Goal: Information Seeking & Learning: Find specific page/section

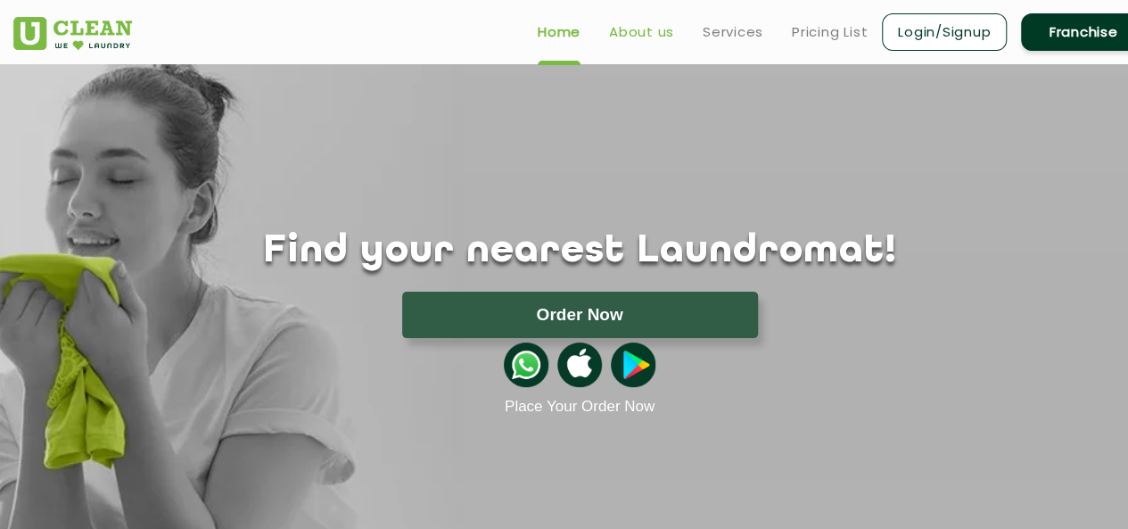
click at [649, 35] on link "About us" at bounding box center [641, 31] width 65 height 21
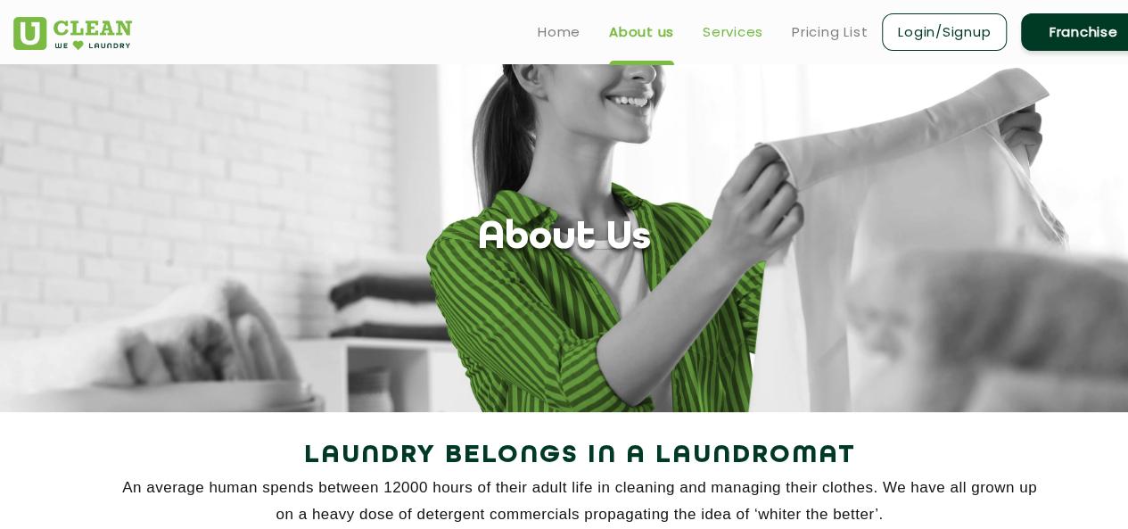
click at [728, 41] on link "Services" at bounding box center [733, 31] width 61 height 21
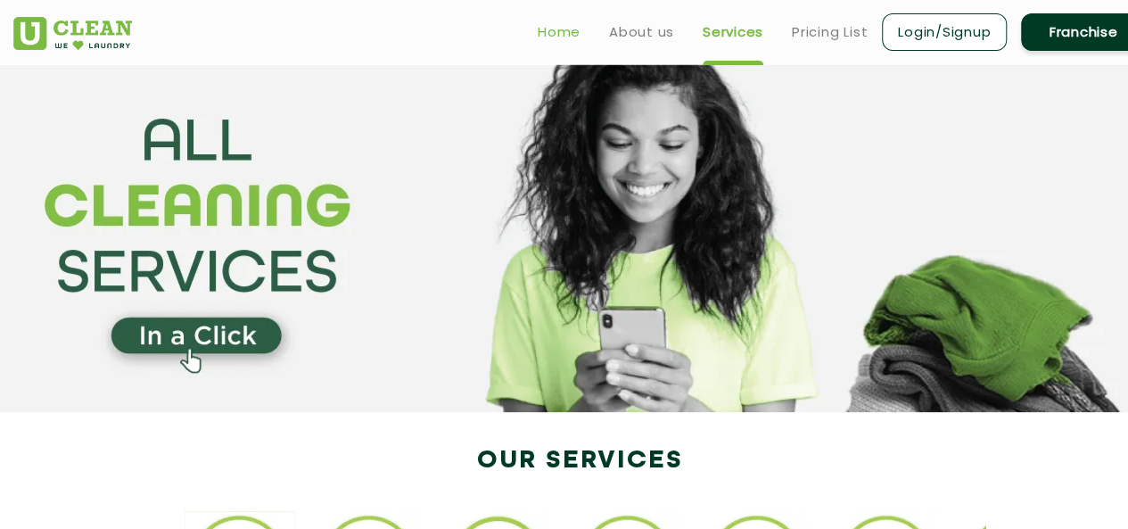
click at [574, 37] on link "Home" at bounding box center [559, 31] width 43 height 21
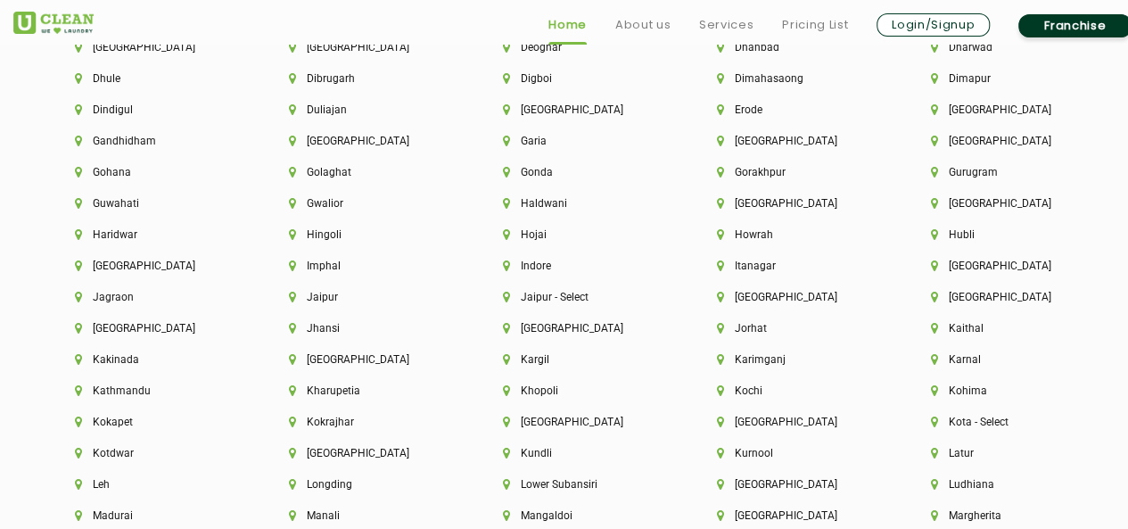
scroll to position [4163, 0]
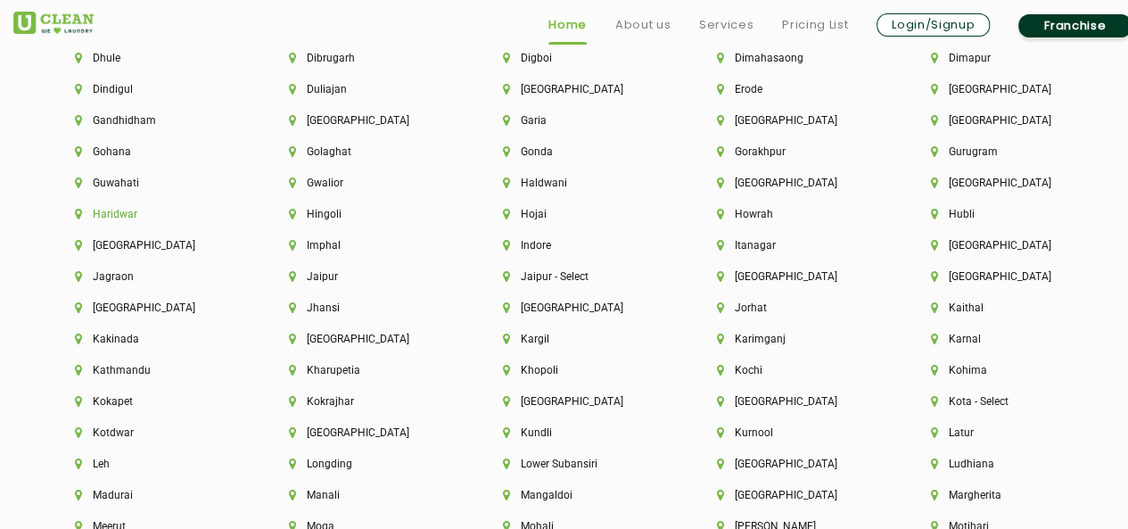
click at [127, 220] on li "Haridwar" at bounding box center [151, 214] width 153 height 12
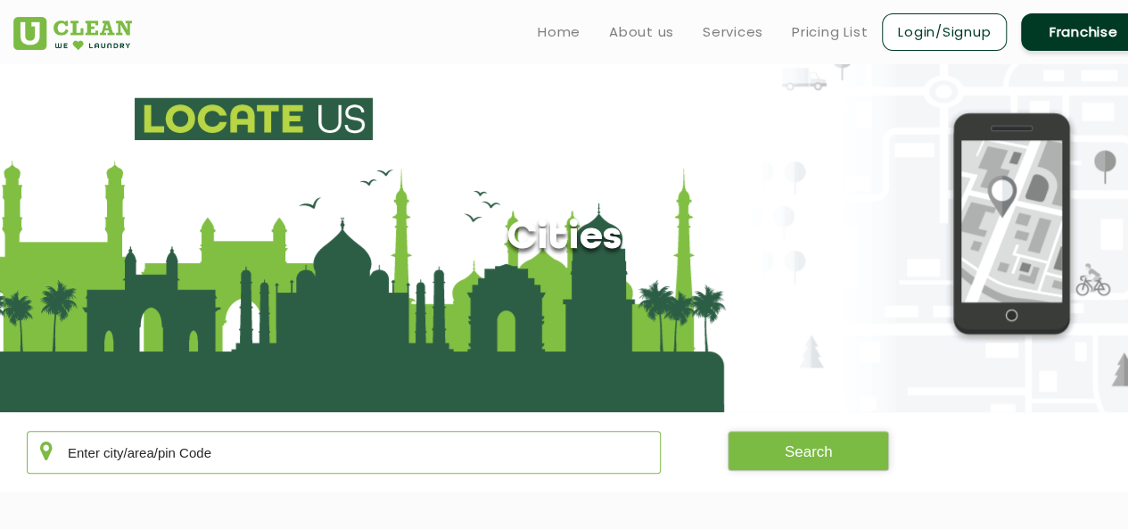
click at [82, 448] on input "text" at bounding box center [344, 452] width 634 height 43
type input "249404"
click at [794, 459] on button "Search" at bounding box center [809, 451] width 162 height 40
click at [797, 446] on button "Search" at bounding box center [809, 451] width 162 height 40
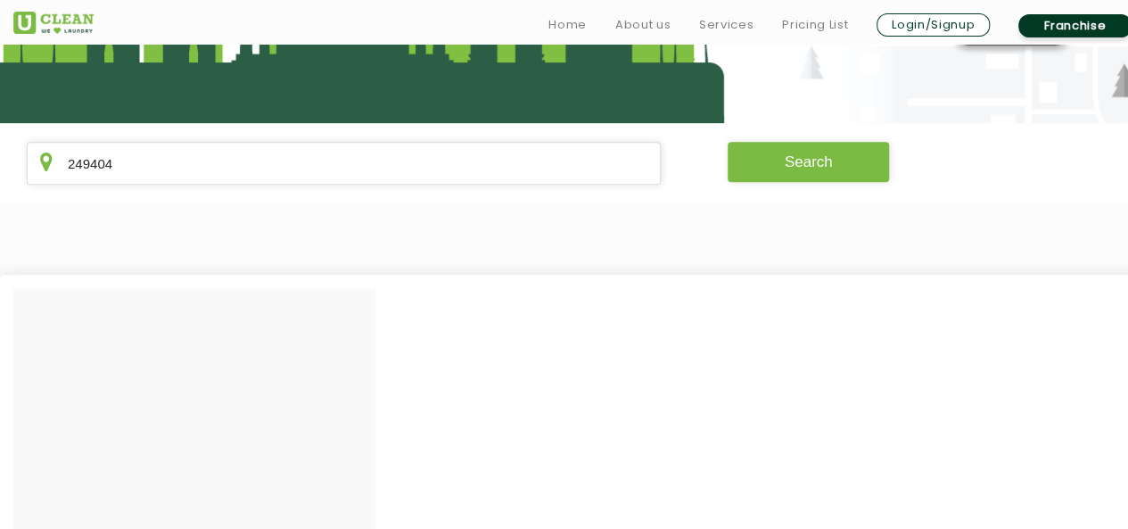
scroll to position [292, 0]
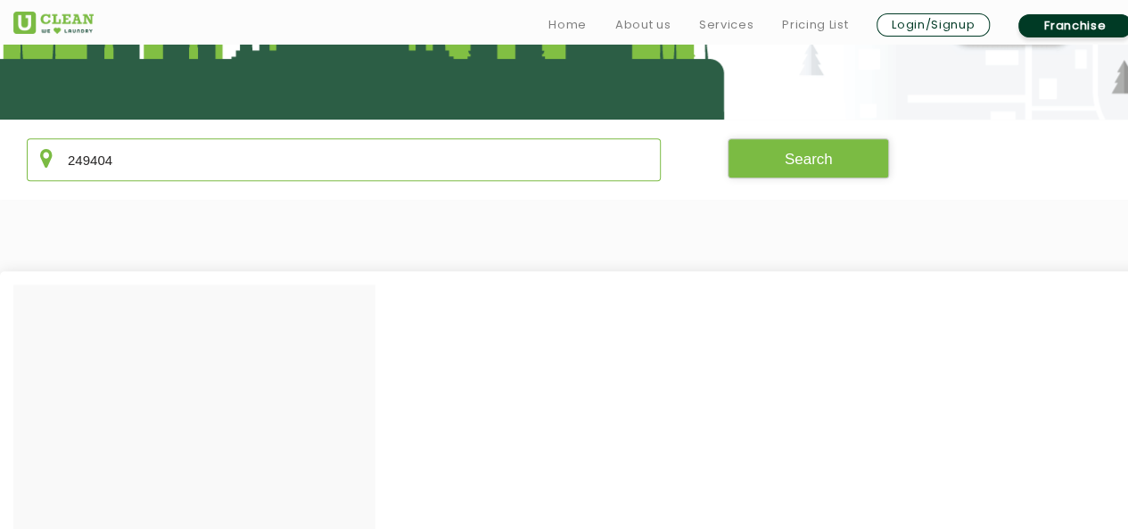
click at [571, 172] on input "249404" at bounding box center [344, 159] width 634 height 43
click at [290, 158] on input "249404" at bounding box center [344, 159] width 634 height 43
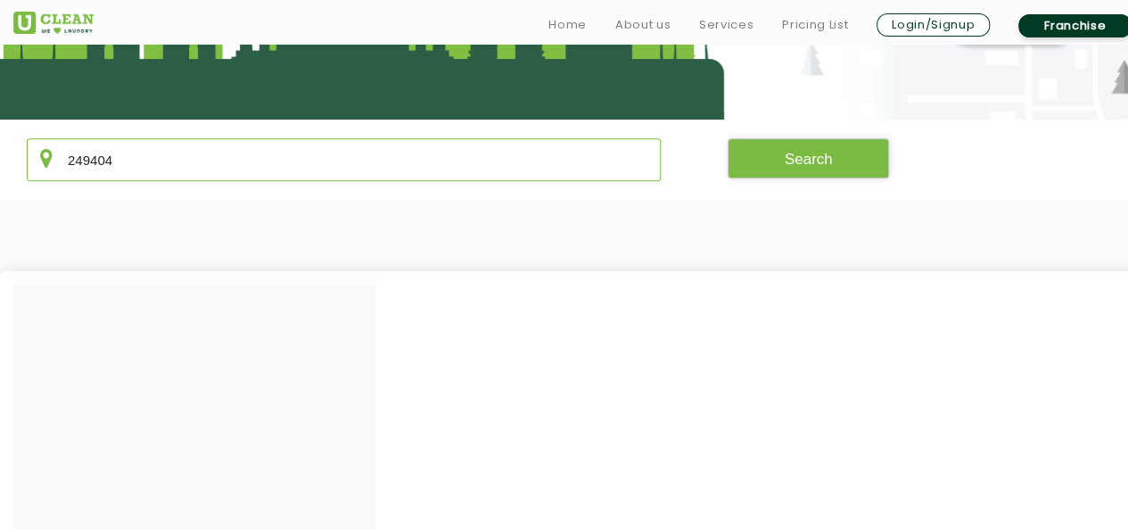
click at [290, 158] on input "249404" at bounding box center [344, 159] width 634 height 43
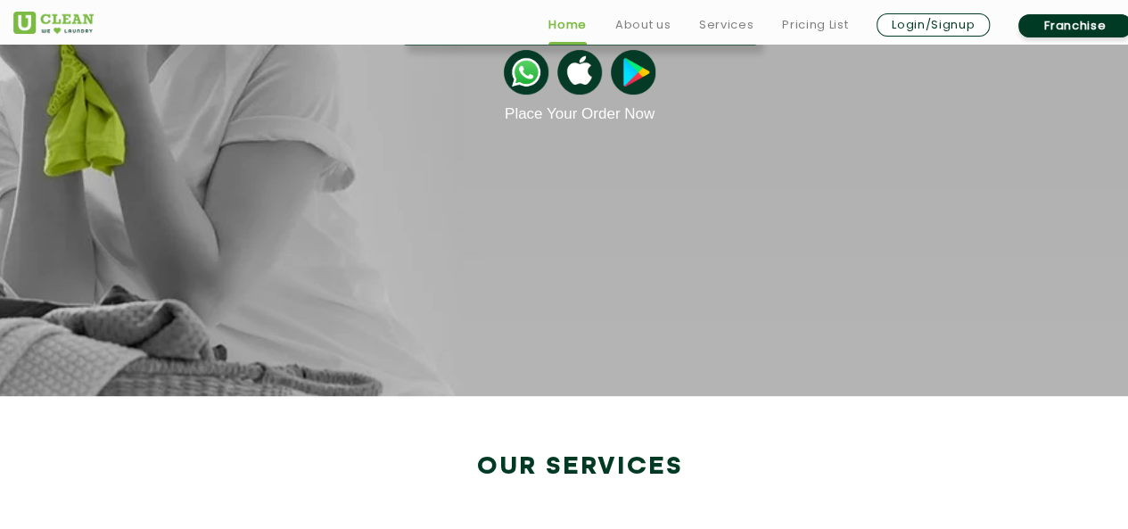
scroll to position [3063, 0]
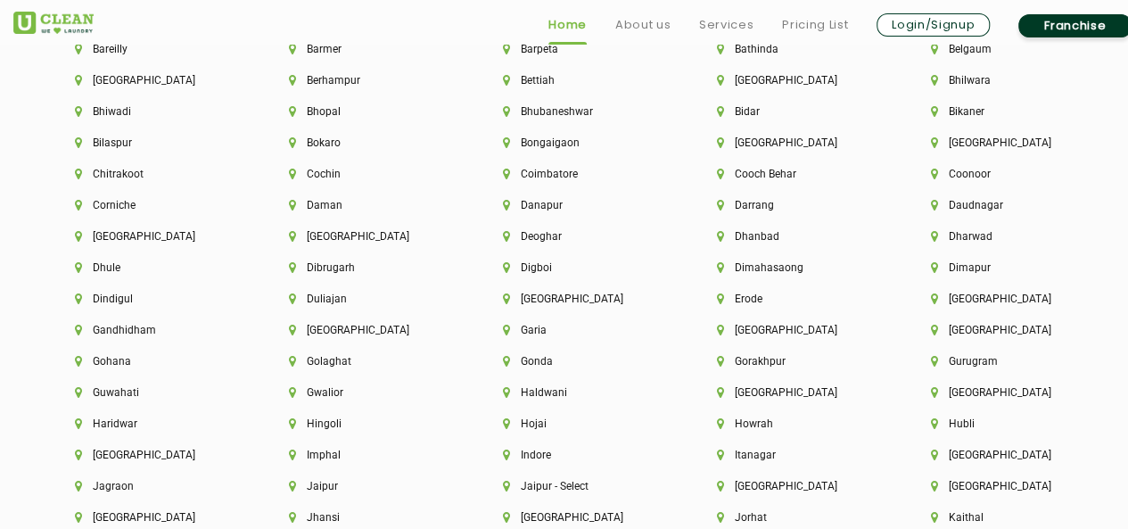
scroll to position [4135, 0]
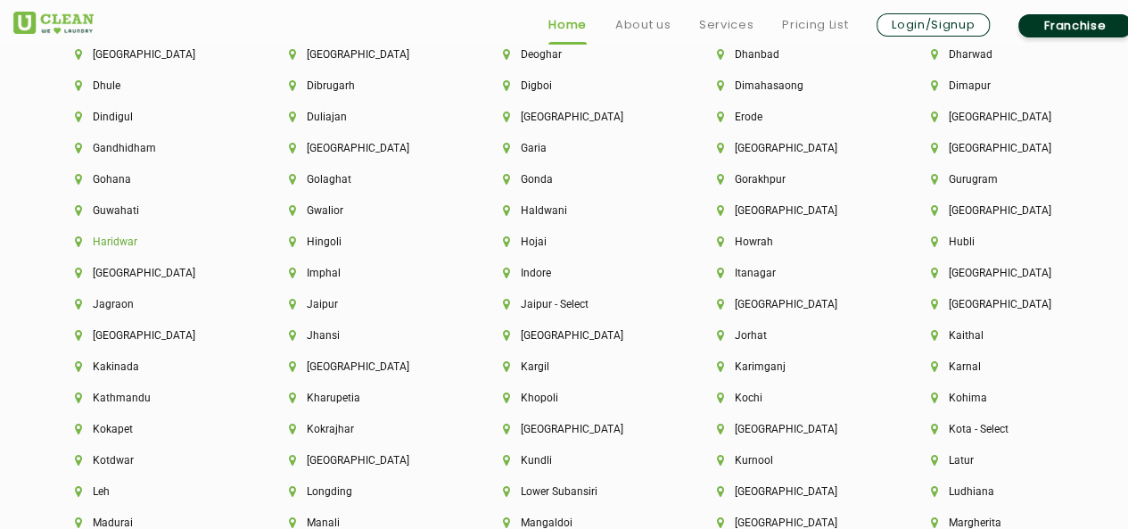
click at [130, 248] on li "Haridwar" at bounding box center [151, 241] width 153 height 12
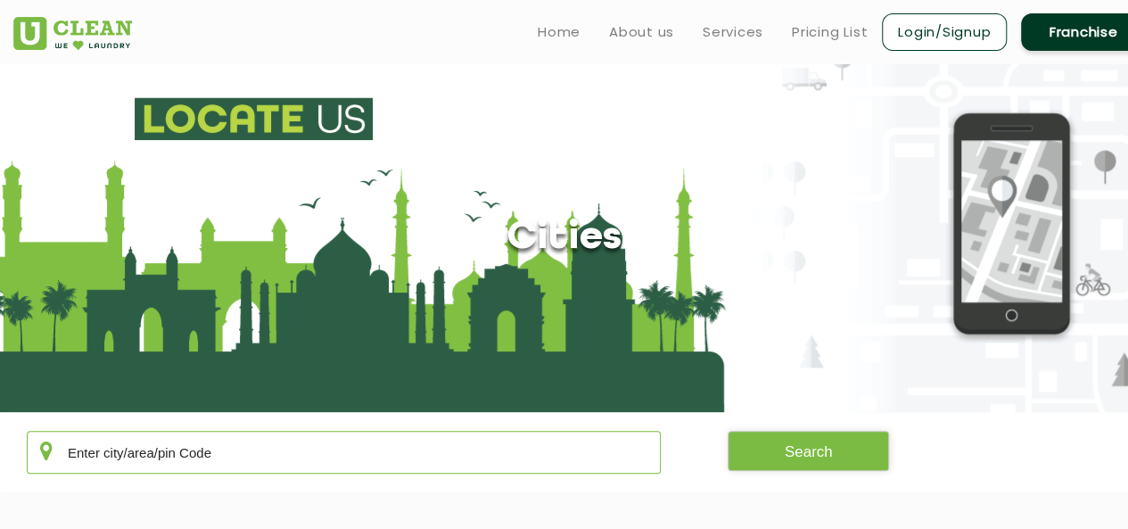
click at [194, 447] on input "text" at bounding box center [344, 452] width 634 height 43
click at [172, 459] on input "249404" at bounding box center [344, 452] width 634 height 43
type input "249407"
click at [817, 452] on button "Search" at bounding box center [809, 451] width 162 height 40
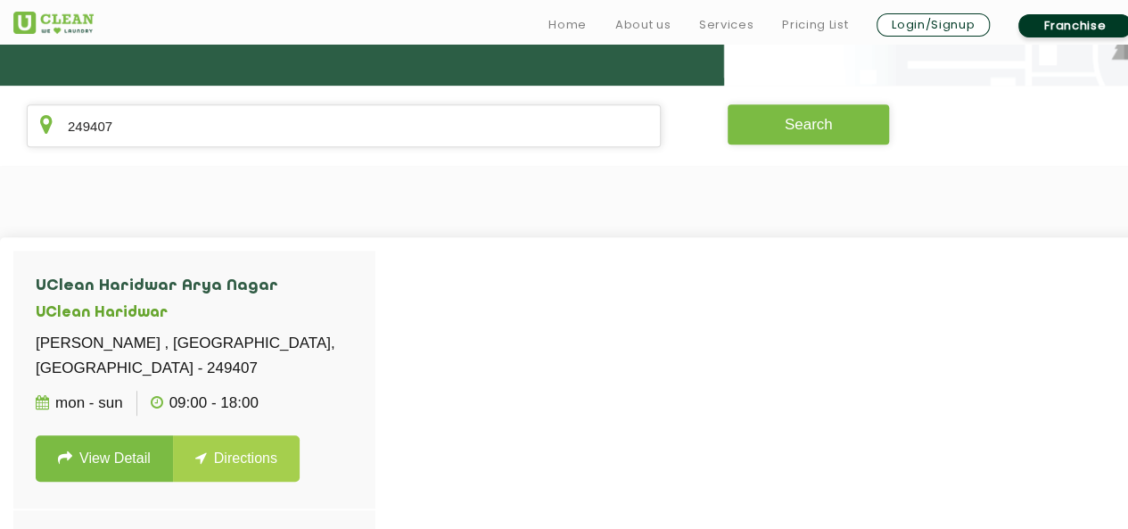
scroll to position [351, 0]
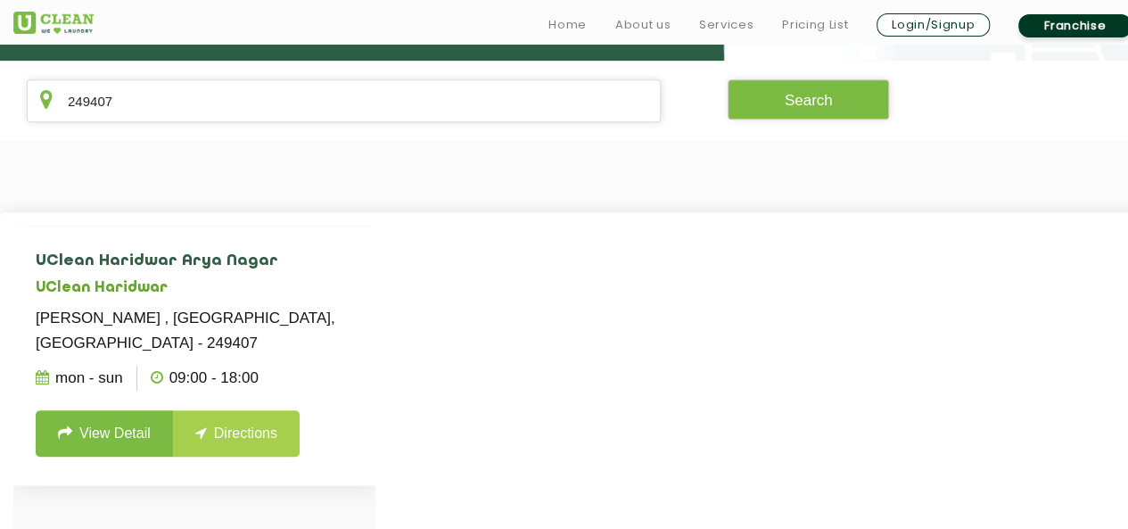
click at [136, 432] on link "View Detail" at bounding box center [104, 433] width 137 height 46
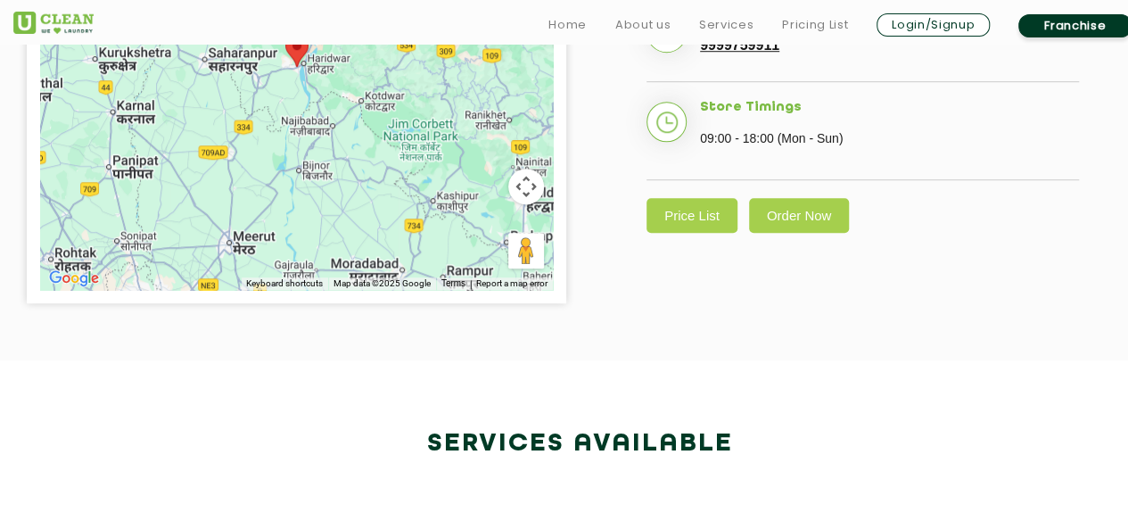
scroll to position [670, 0]
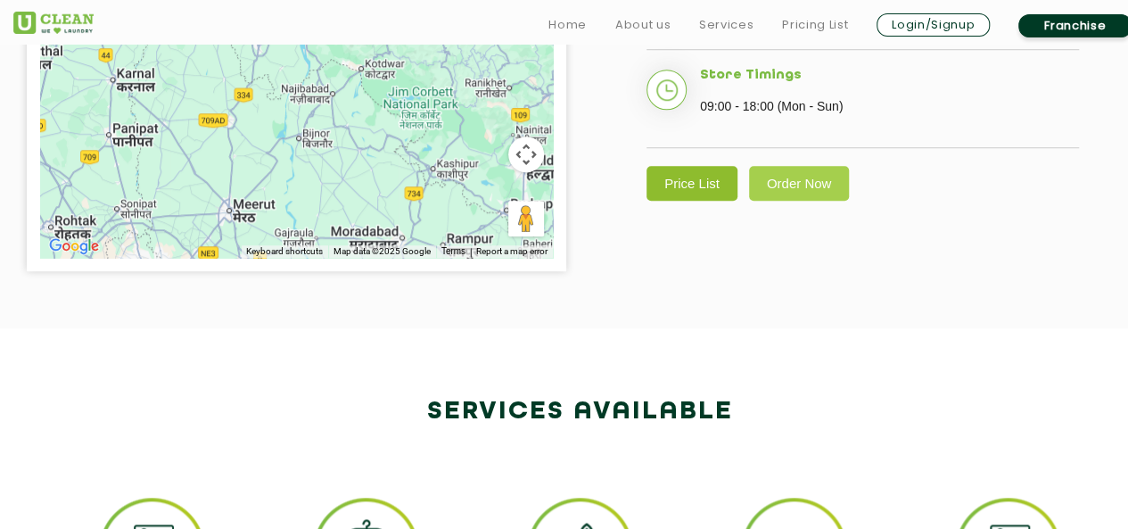
click at [706, 166] on link "Price List" at bounding box center [691, 183] width 91 height 35
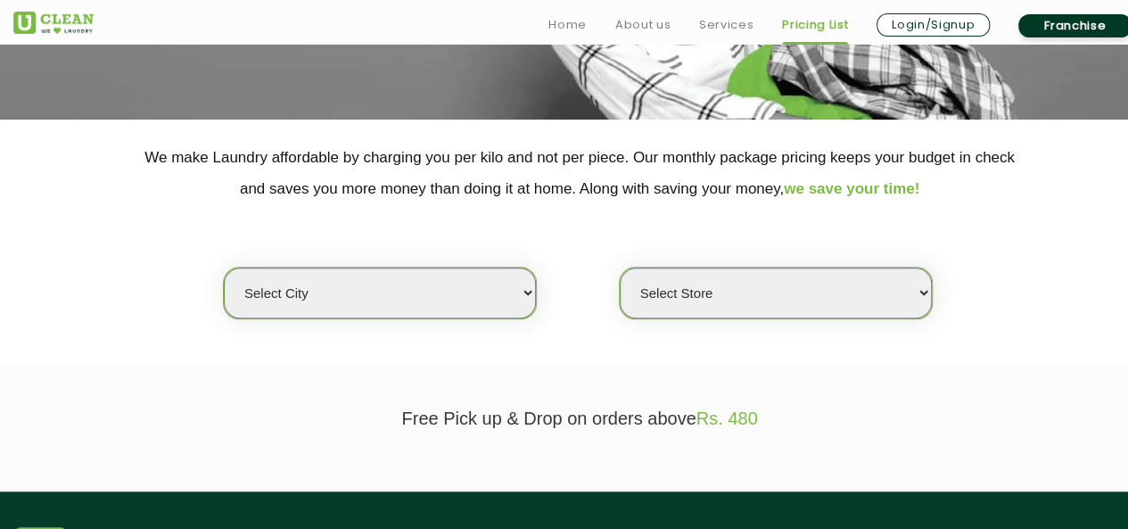
scroll to position [296, 0]
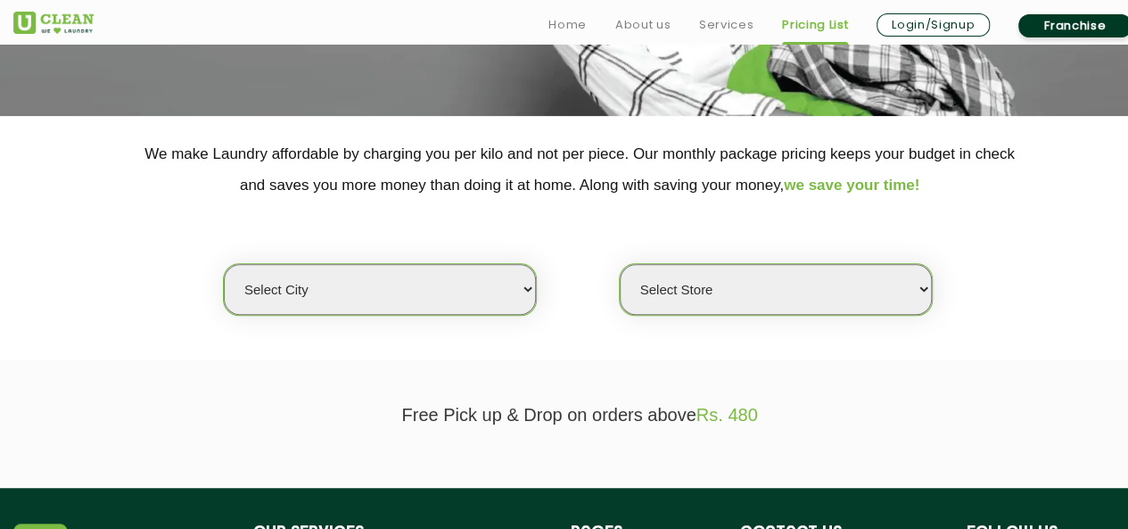
click at [448, 283] on select "Select city [GEOGRAPHIC_DATA] [GEOGRAPHIC_DATA] [GEOGRAPHIC_DATA] [GEOGRAPHIC_D…" at bounding box center [380, 289] width 312 height 51
select select "109"
click at [224, 264] on select "Select city [GEOGRAPHIC_DATA] [GEOGRAPHIC_DATA] [GEOGRAPHIC_DATA] [GEOGRAPHIC_D…" at bounding box center [380, 289] width 312 height 51
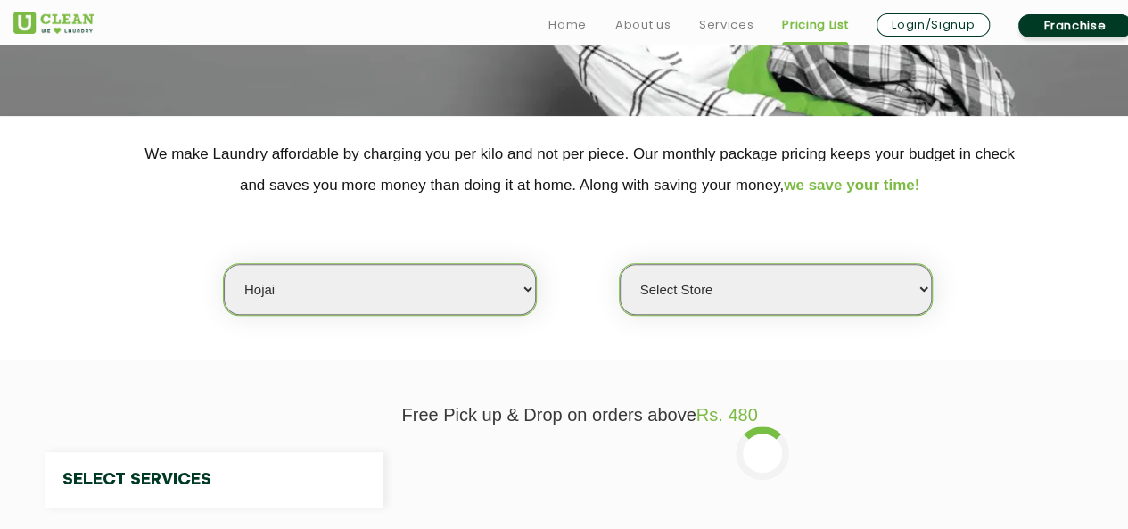
select select "0"
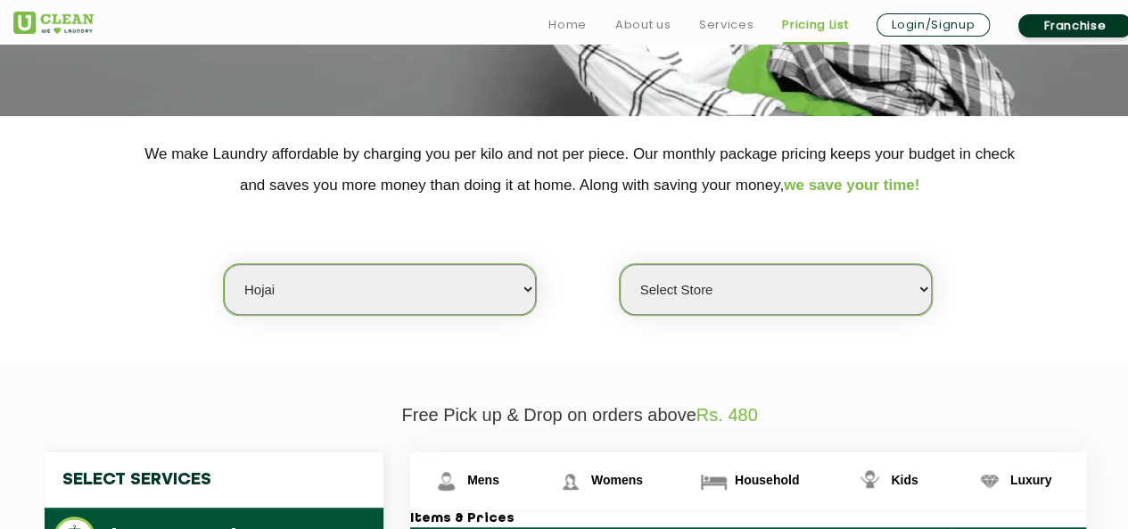
click at [373, 276] on select "Select city [GEOGRAPHIC_DATA] [GEOGRAPHIC_DATA] [GEOGRAPHIC_DATA] [GEOGRAPHIC_D…" at bounding box center [380, 289] width 312 height 51
select select "162"
click at [224, 264] on select "Select city [GEOGRAPHIC_DATA] [GEOGRAPHIC_DATA] [GEOGRAPHIC_DATA] [GEOGRAPHIC_D…" at bounding box center [380, 289] width 312 height 51
click at [666, 299] on select "Select Store UClean Haridwar [GEOGRAPHIC_DATA] [GEOGRAPHIC_DATA]" at bounding box center [776, 289] width 312 height 51
select select "484"
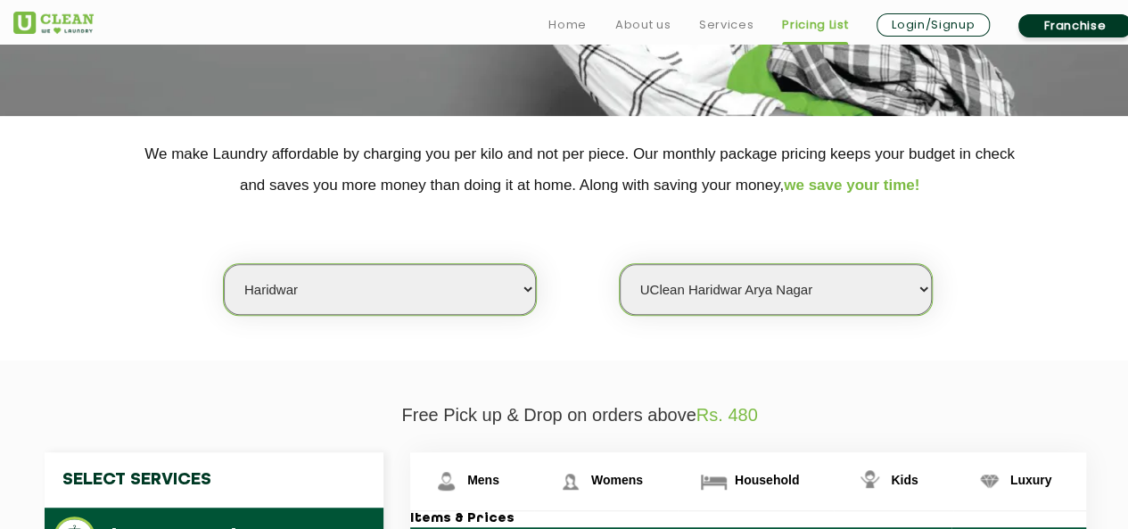
click at [620, 264] on select "Select Store UClean Haridwar [GEOGRAPHIC_DATA] [GEOGRAPHIC_DATA]" at bounding box center [776, 289] width 312 height 51
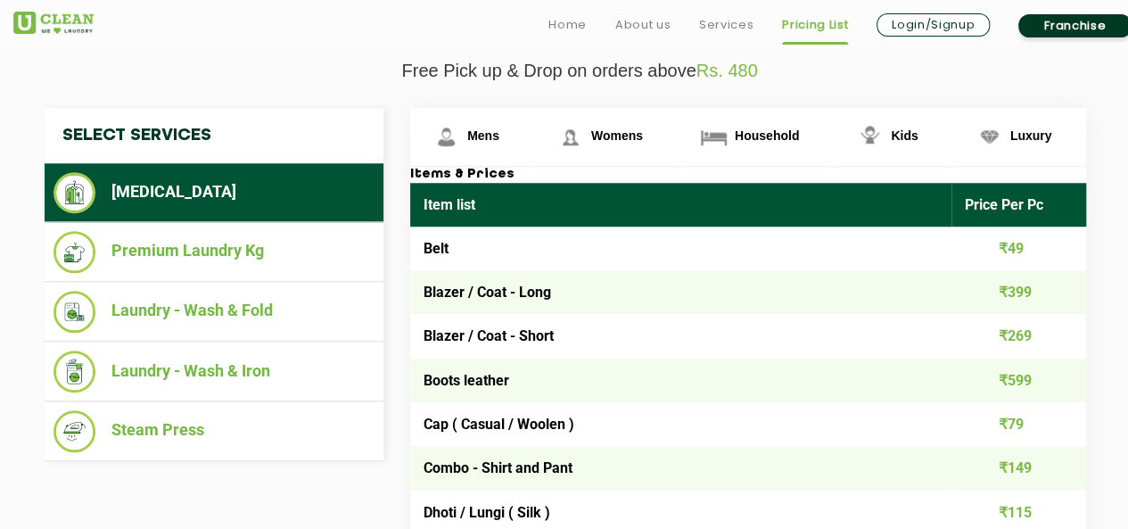
scroll to position [717, 0]
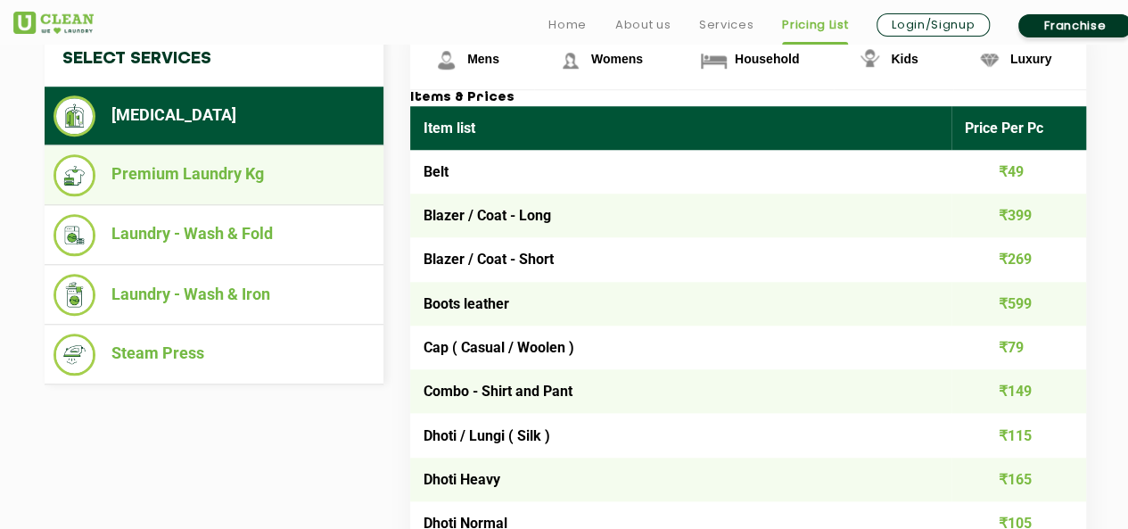
click at [219, 169] on li "Premium Laundry Kg" at bounding box center [213, 175] width 321 height 42
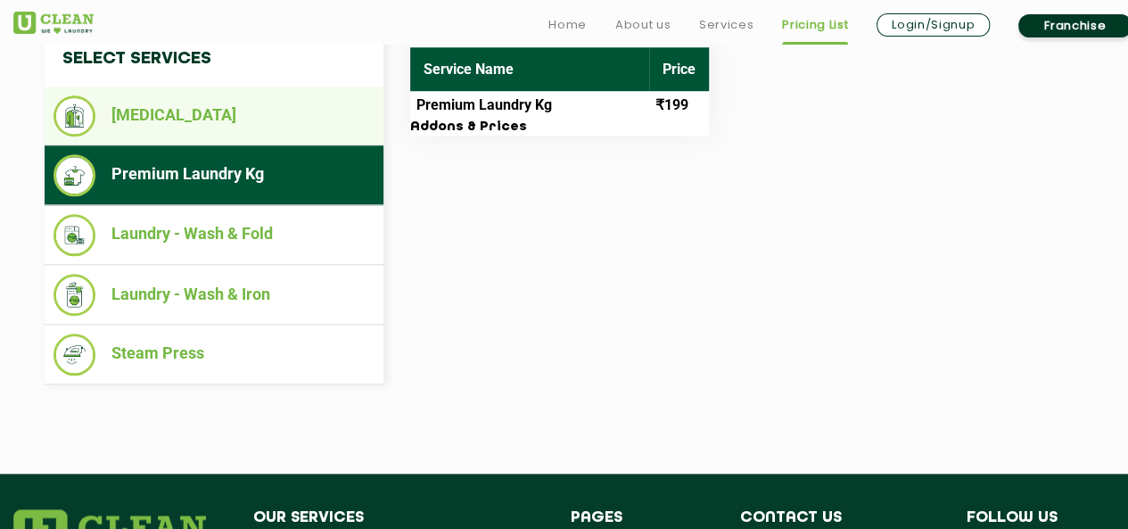
click at [231, 112] on li "[MEDICAL_DATA]" at bounding box center [213, 115] width 321 height 41
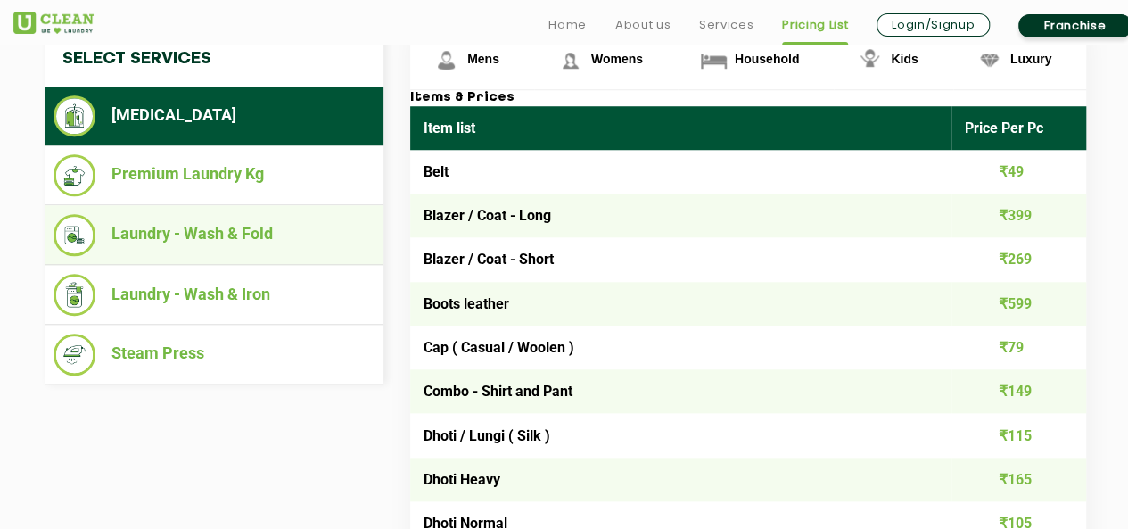
click at [178, 229] on li "Laundry - Wash & Fold" at bounding box center [213, 235] width 321 height 42
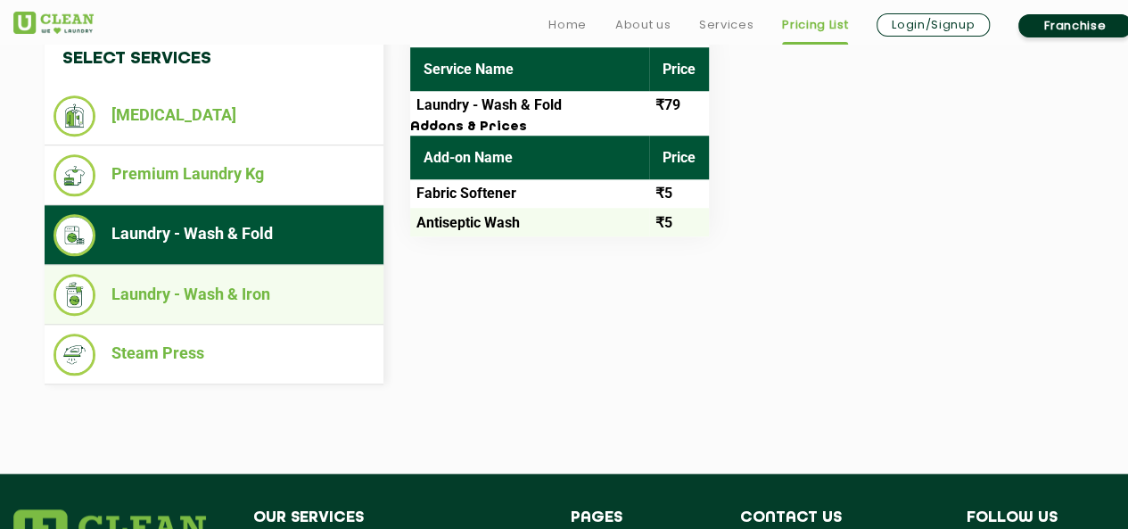
click at [171, 281] on li "Laundry - Wash & Iron" at bounding box center [213, 295] width 321 height 42
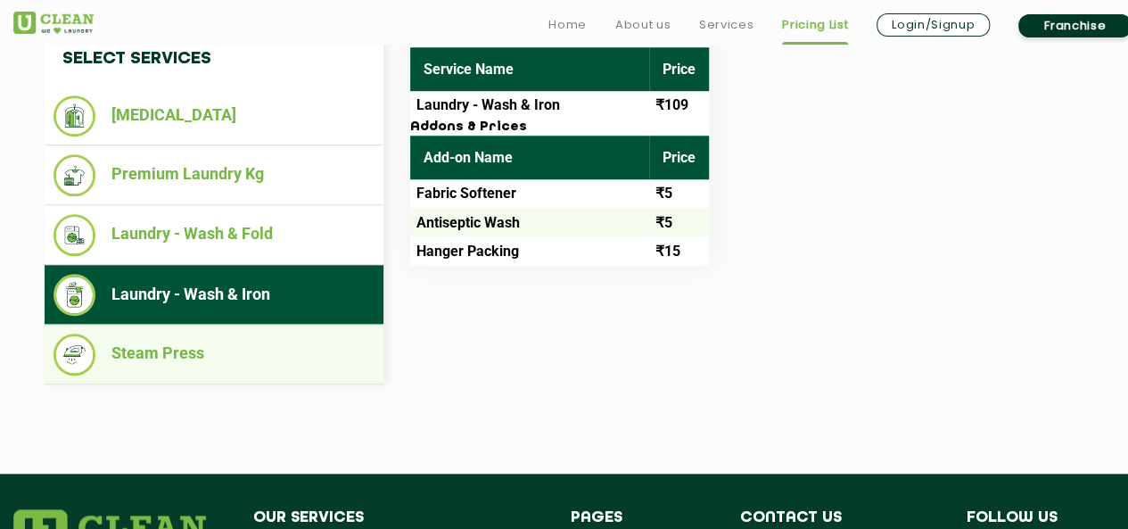
click at [175, 347] on li "Steam Press" at bounding box center [213, 354] width 321 height 42
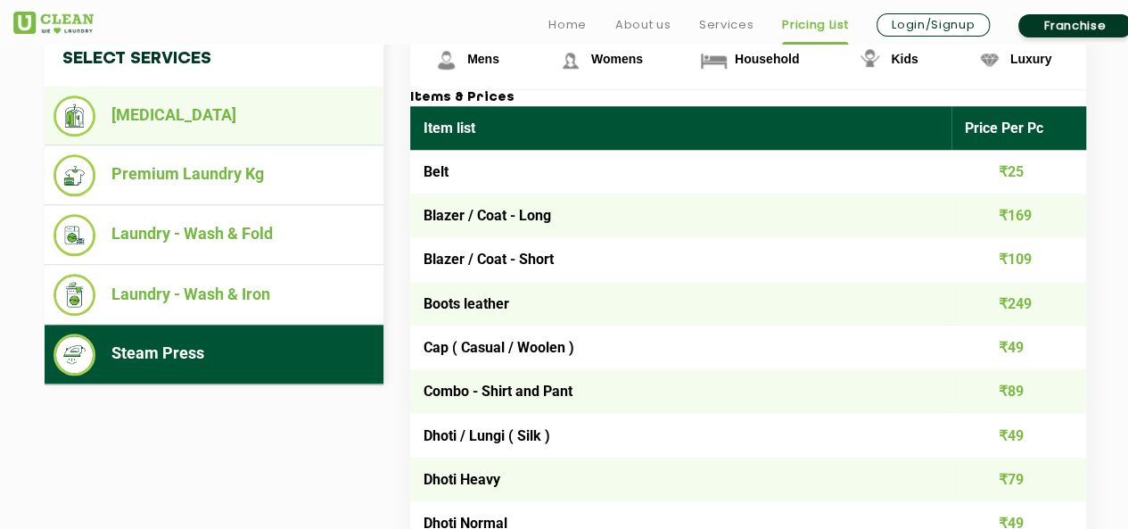
click at [312, 124] on li "[MEDICAL_DATA]" at bounding box center [213, 115] width 321 height 41
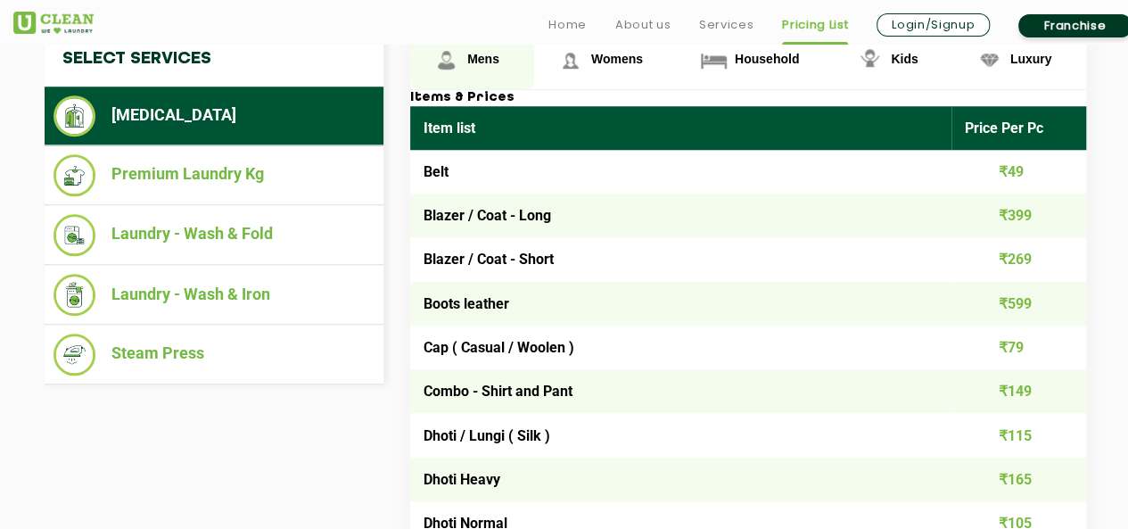
click at [481, 63] on link "Mens" at bounding box center [472, 60] width 124 height 58
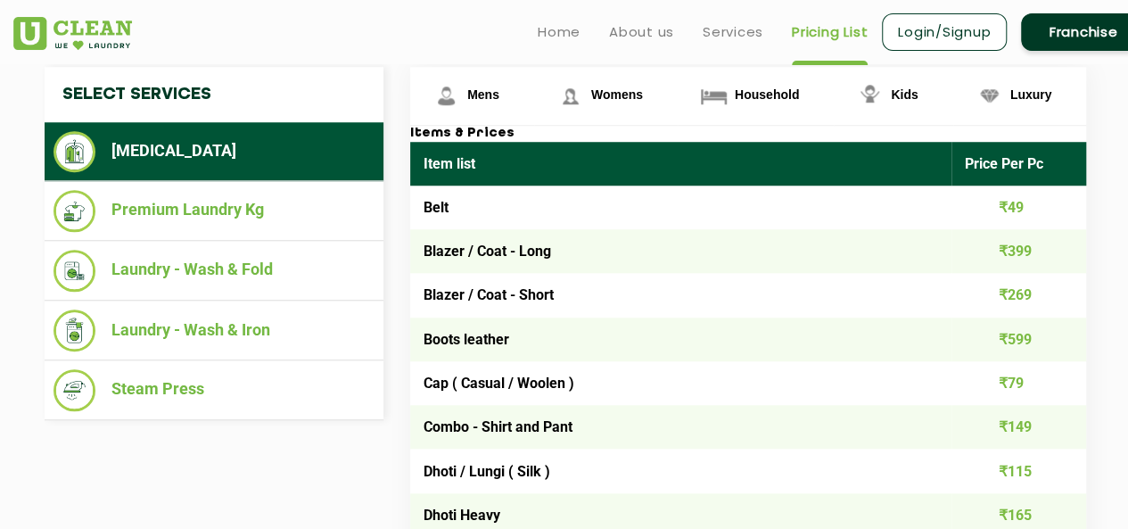
scroll to position [567, 0]
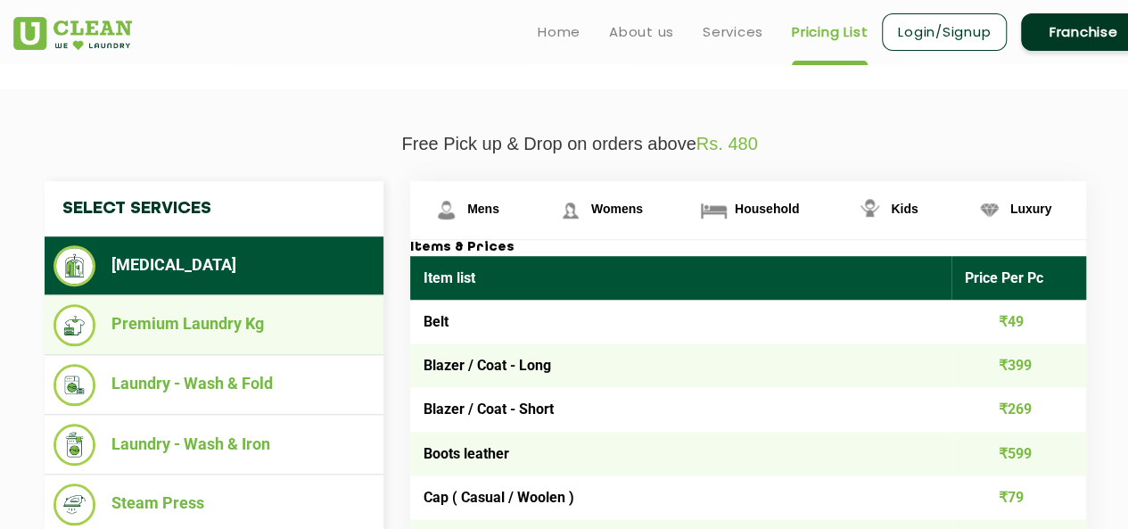
click at [267, 314] on li "Premium Laundry Kg" at bounding box center [213, 325] width 321 height 42
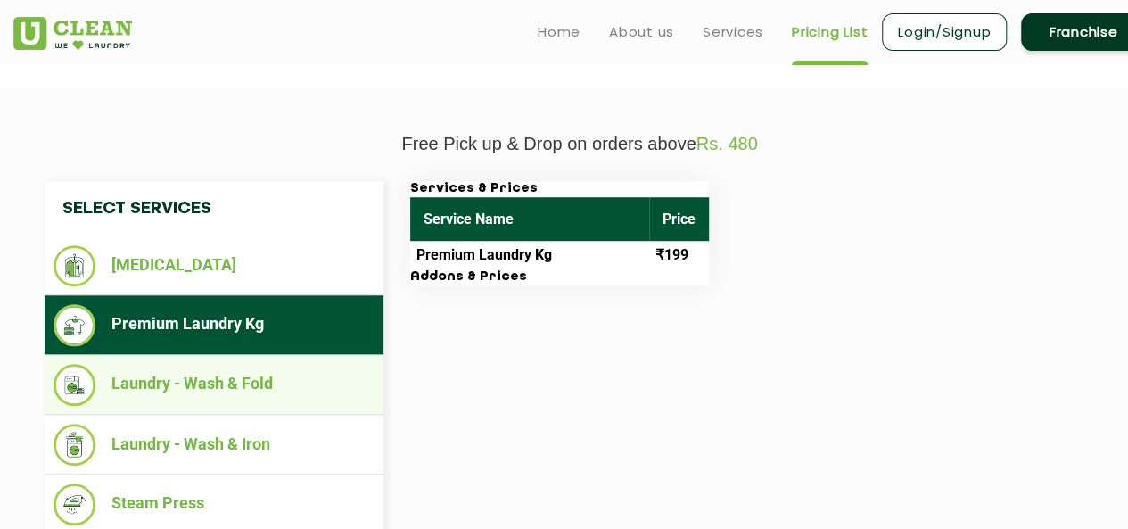
click at [238, 390] on li "Laundry - Wash & Fold" at bounding box center [213, 385] width 321 height 42
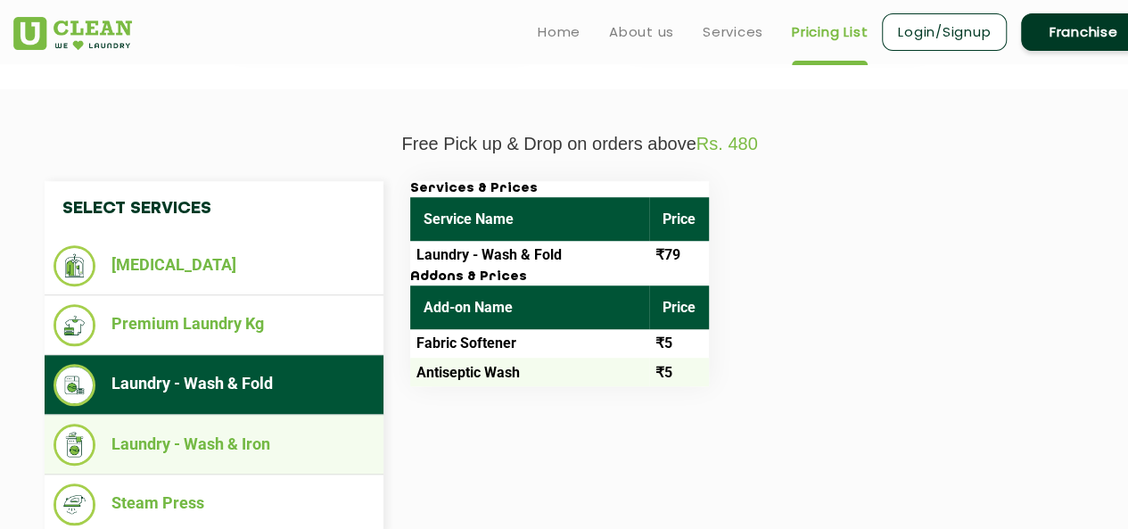
click at [195, 428] on li "Laundry - Wash & Iron" at bounding box center [213, 444] width 321 height 42
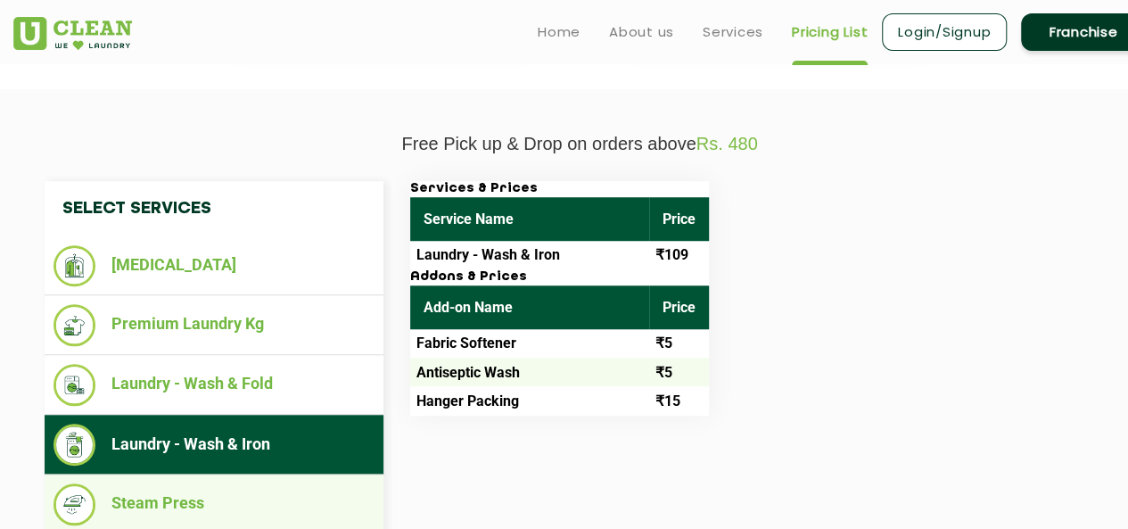
click at [167, 493] on li "Steam Press" at bounding box center [213, 504] width 321 height 42
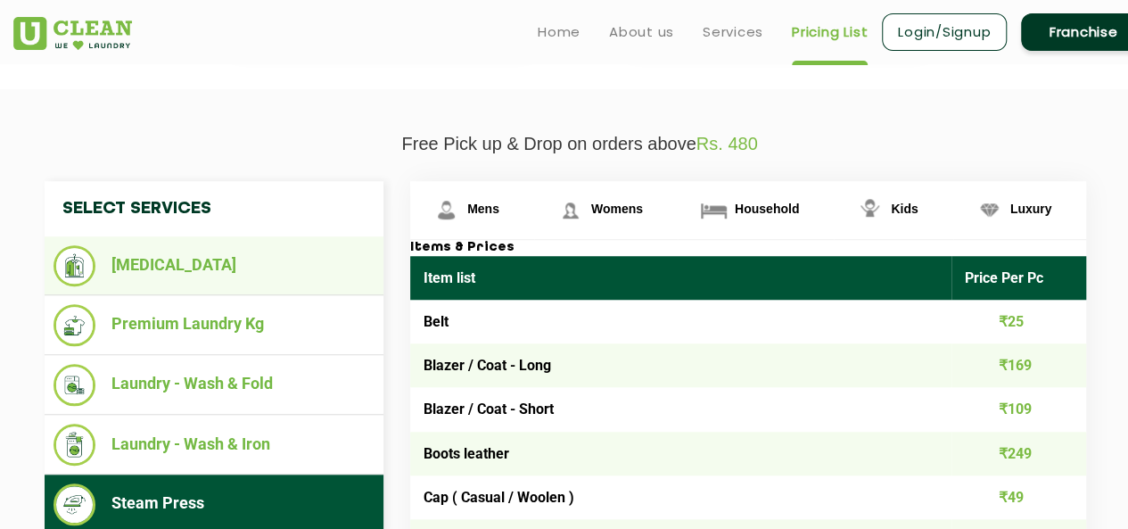
click at [208, 251] on li "[MEDICAL_DATA]" at bounding box center [213, 265] width 321 height 41
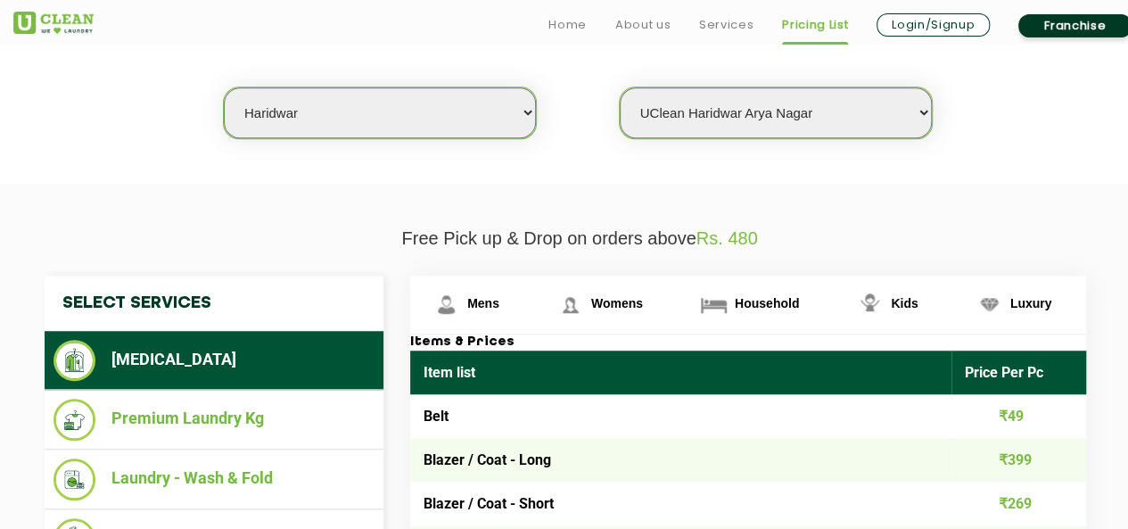
scroll to position [494, 0]
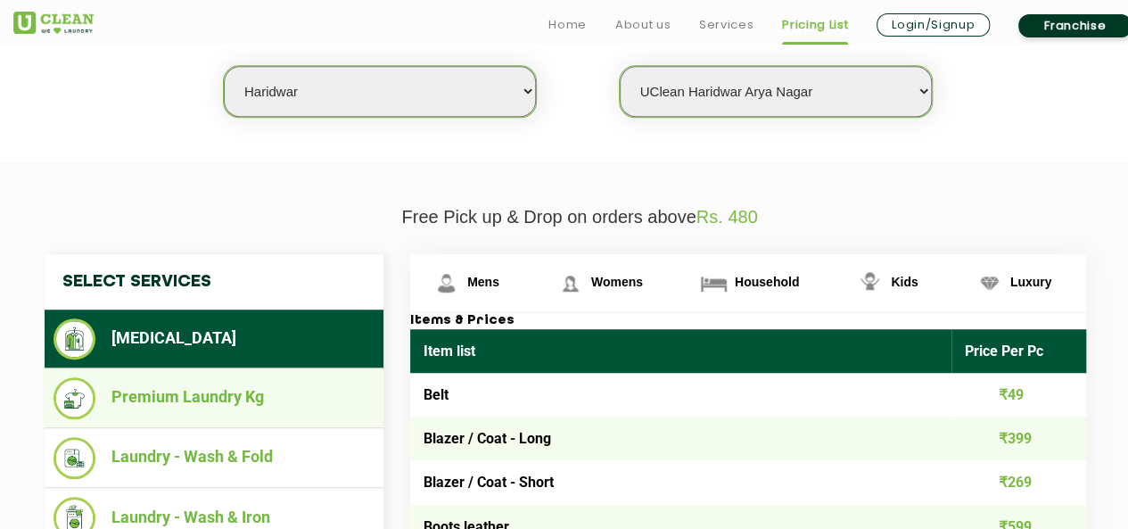
click at [253, 404] on li "Premium Laundry Kg" at bounding box center [213, 398] width 321 height 42
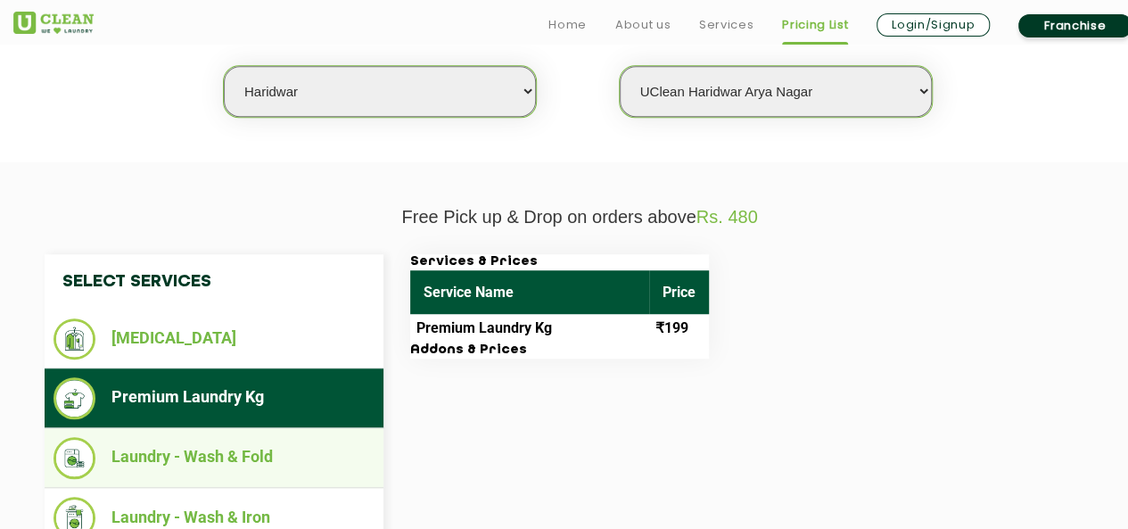
click at [214, 463] on li "Laundry - Wash & Fold" at bounding box center [213, 458] width 321 height 42
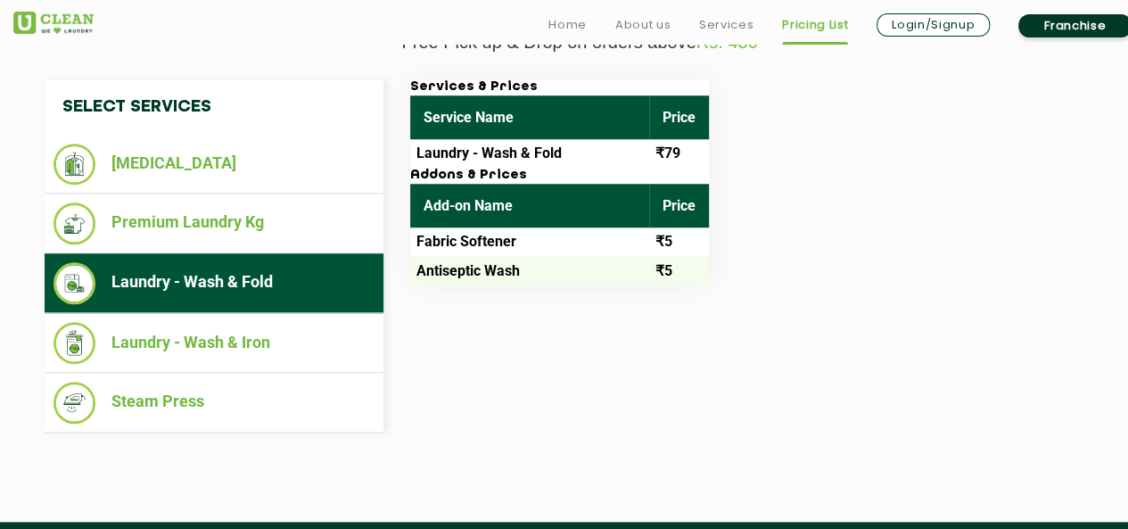
scroll to position [670, 0]
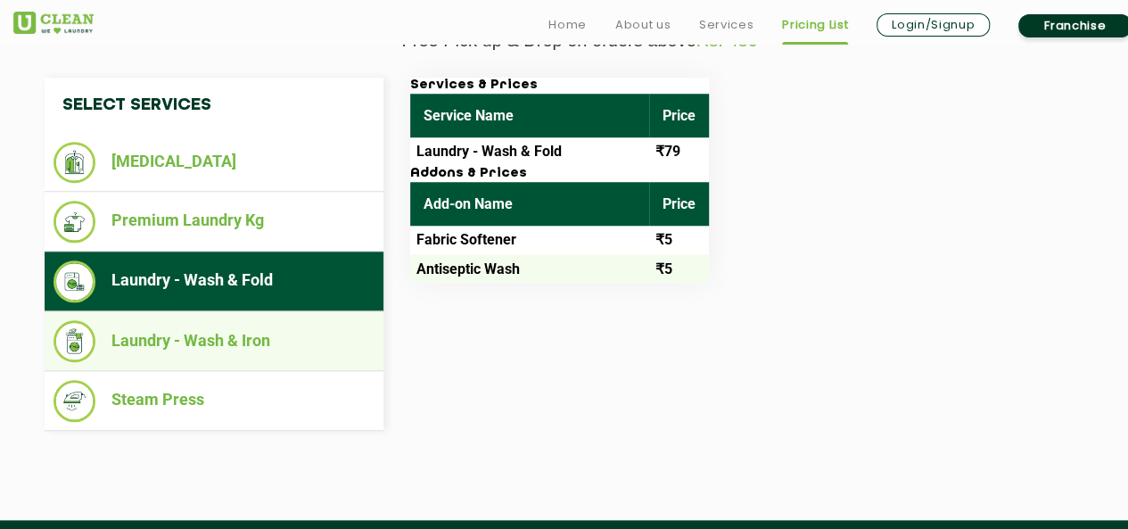
click at [282, 333] on li "Laundry - Wash & Iron" at bounding box center [213, 341] width 321 height 42
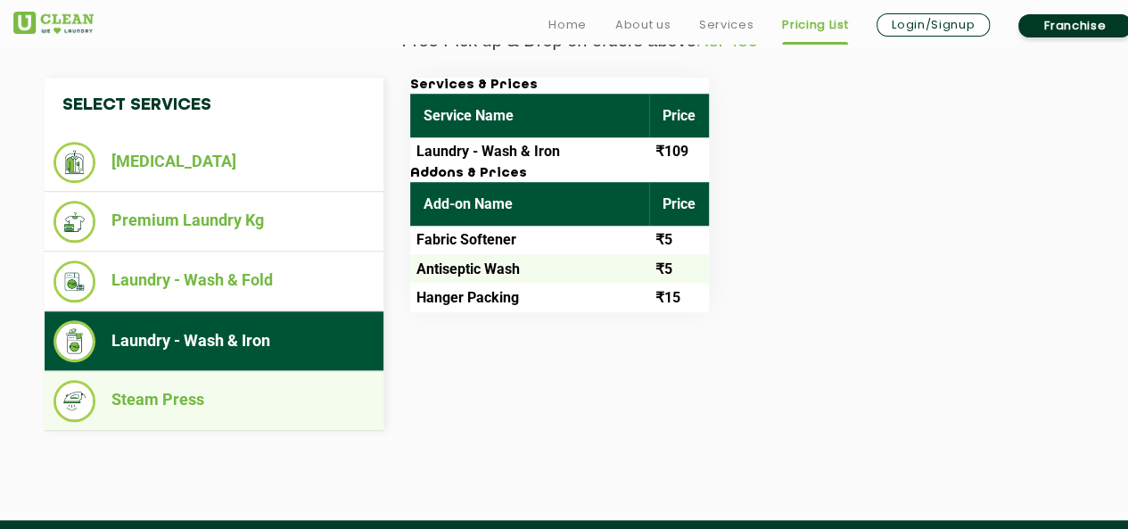
click at [249, 391] on li "Steam Press" at bounding box center [213, 401] width 321 height 42
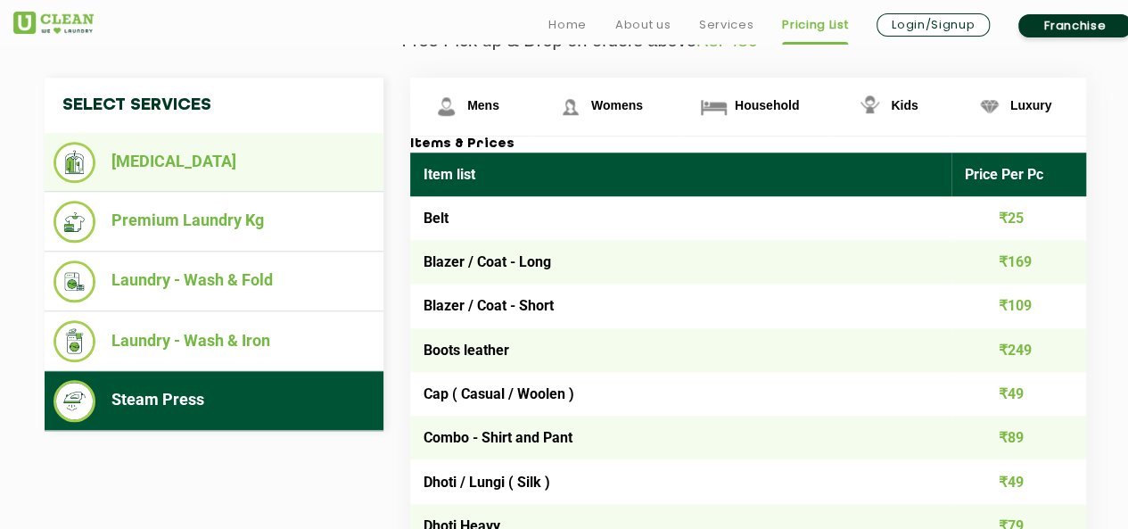
click at [289, 174] on li "[MEDICAL_DATA]" at bounding box center [213, 162] width 321 height 41
